Goal: Check status: Check status

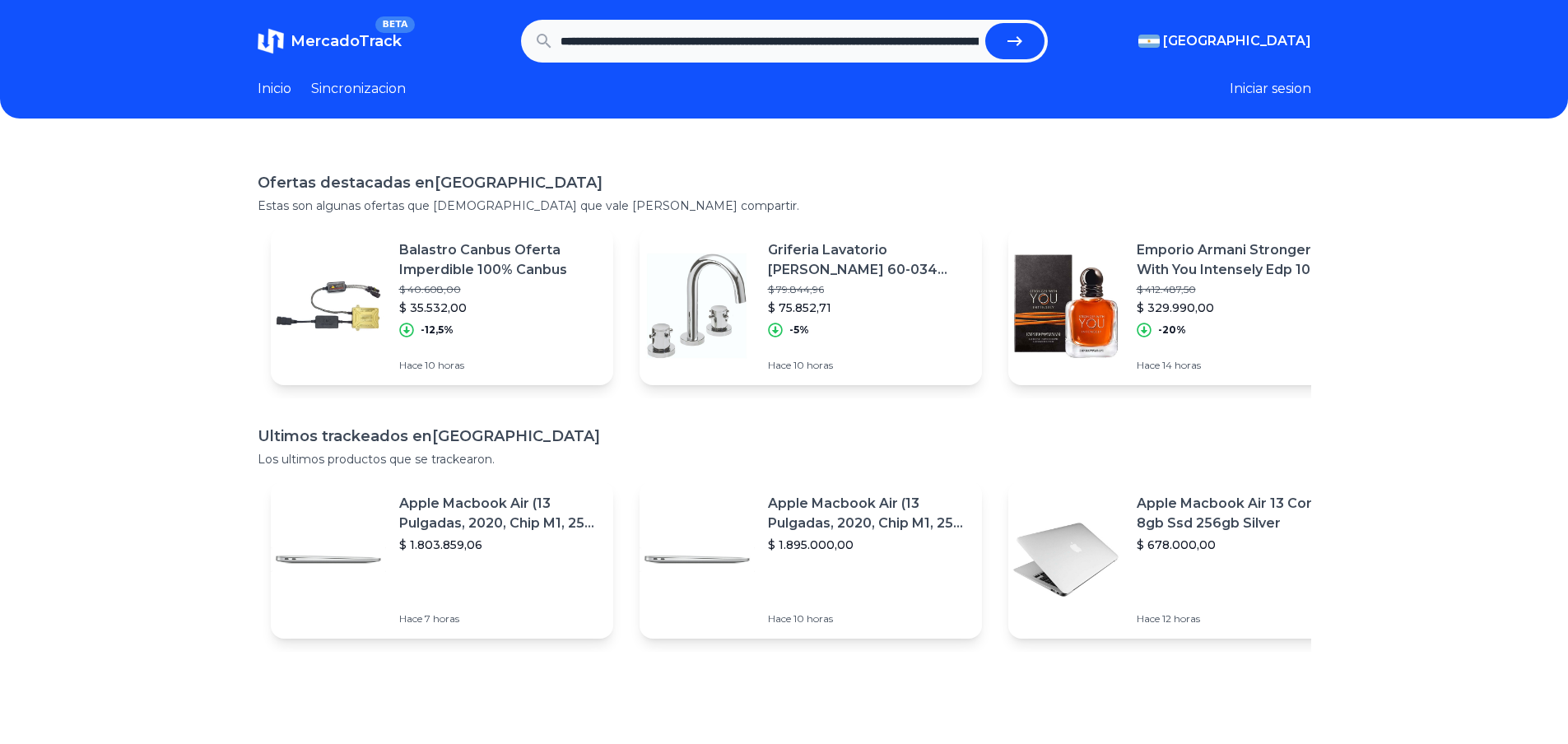
click at [1015, 37] on icon "submit" at bounding box center [1015, 41] width 20 height 20
type input "**********"
